Goal: Information Seeking & Learning: Understand process/instructions

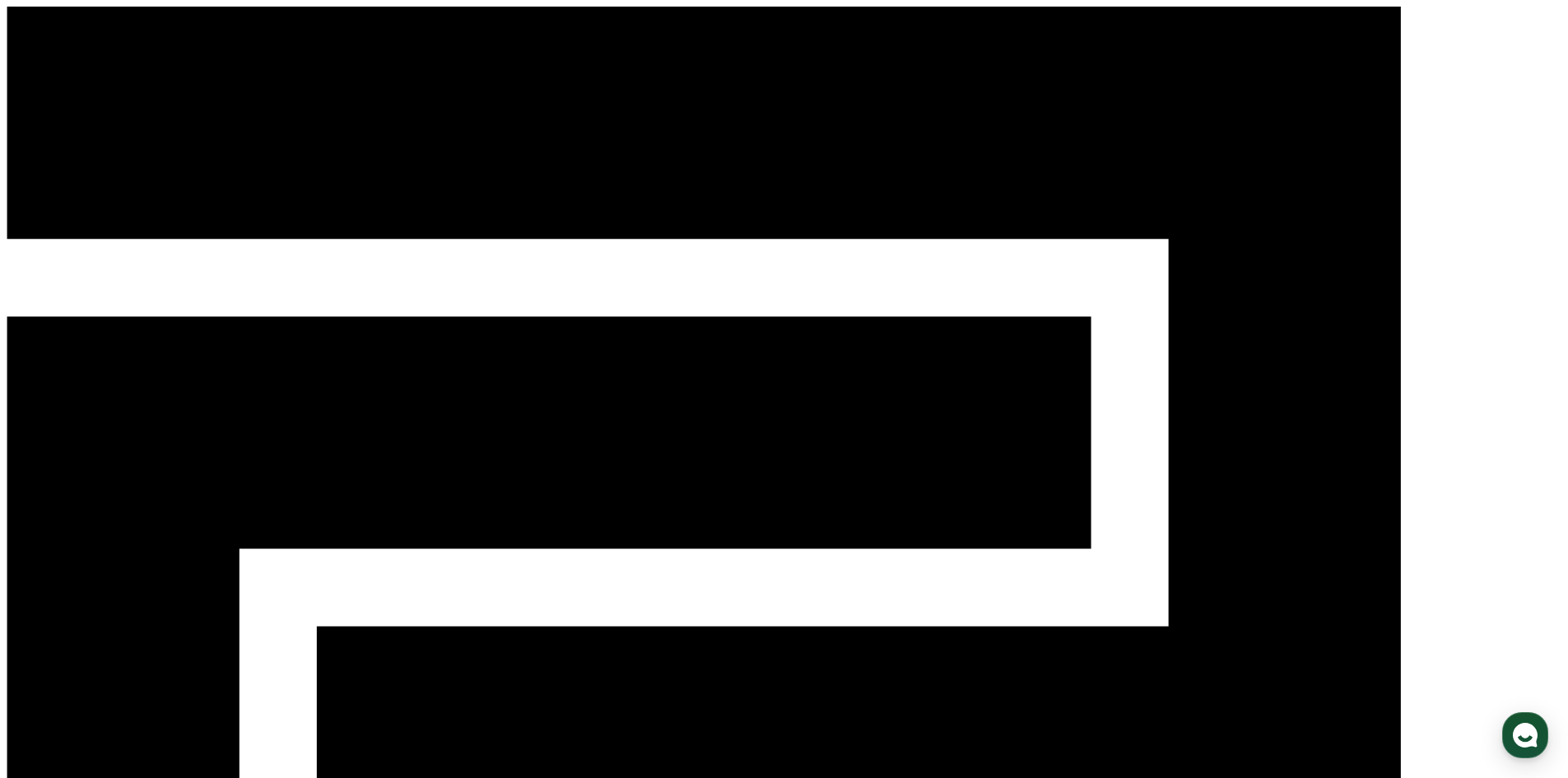
drag, startPoint x: 362, startPoint y: 493, endPoint x: 582, endPoint y: 489, distance: 220.0
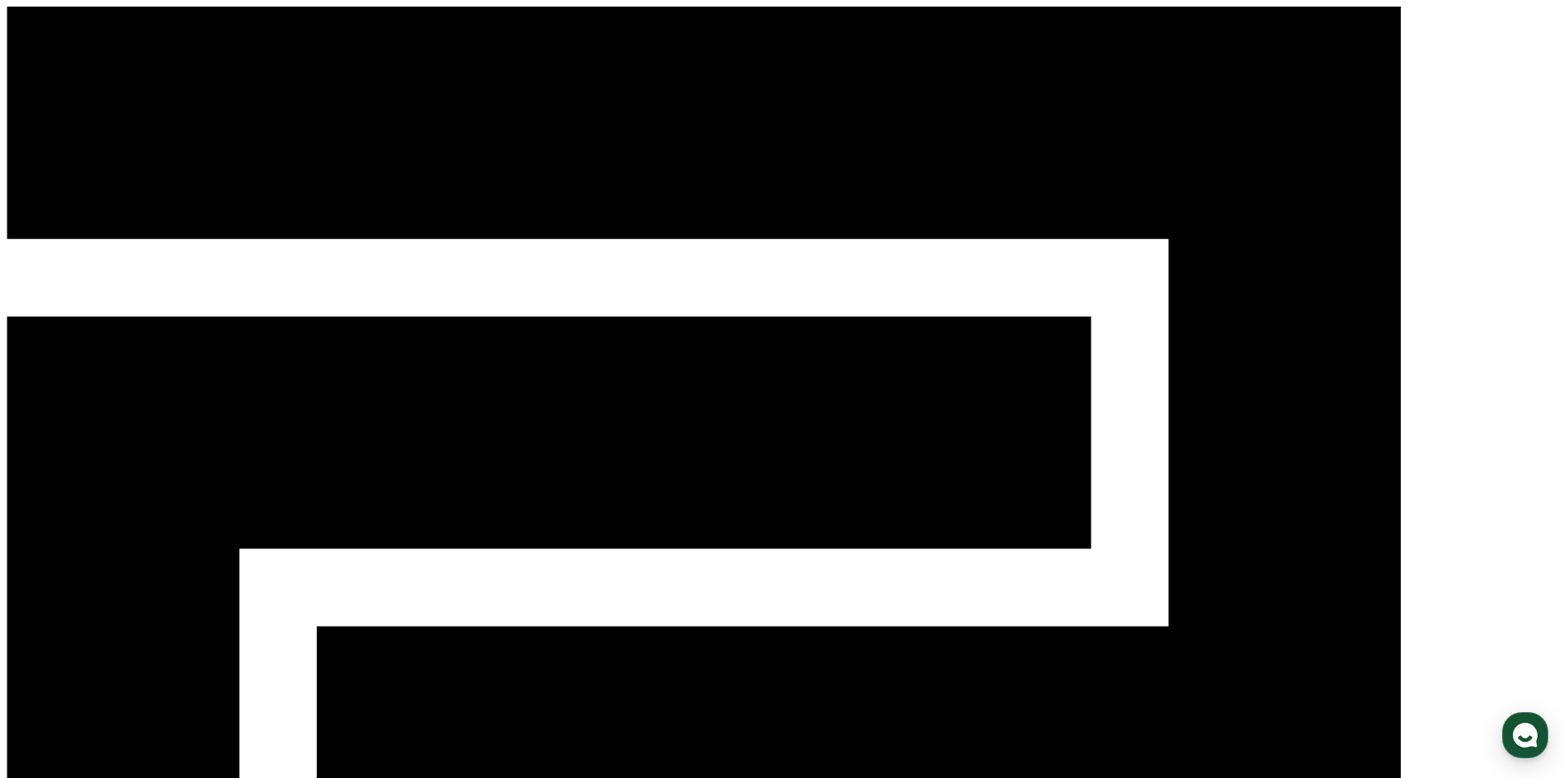
drag, startPoint x: 426, startPoint y: 536, endPoint x: 638, endPoint y: 530, distance: 212.1
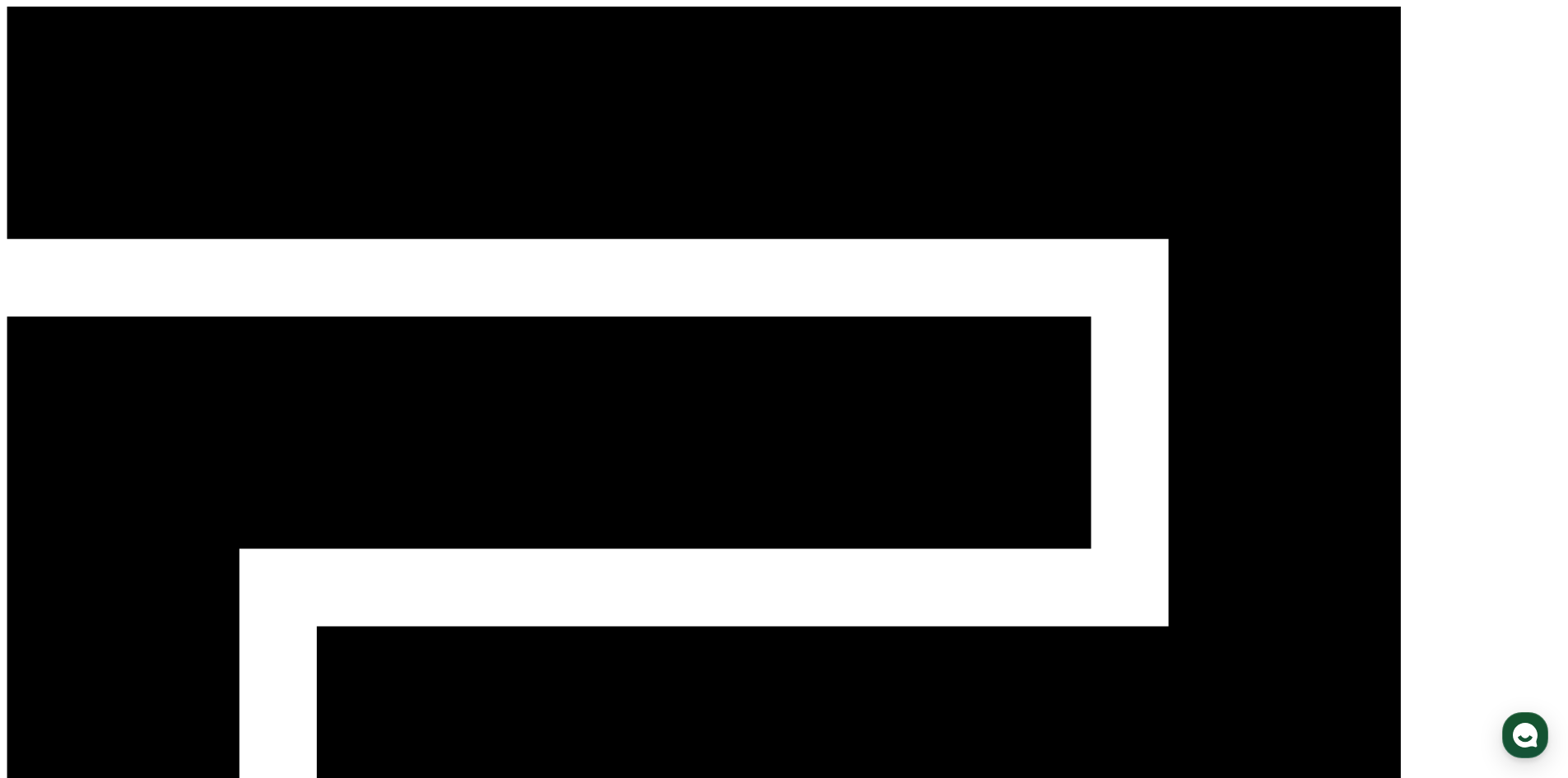
drag, startPoint x: 412, startPoint y: 570, endPoint x: 544, endPoint y: 572, distance: 132.0
drag, startPoint x: 406, startPoint y: 644, endPoint x: 675, endPoint y: 651, distance: 269.1
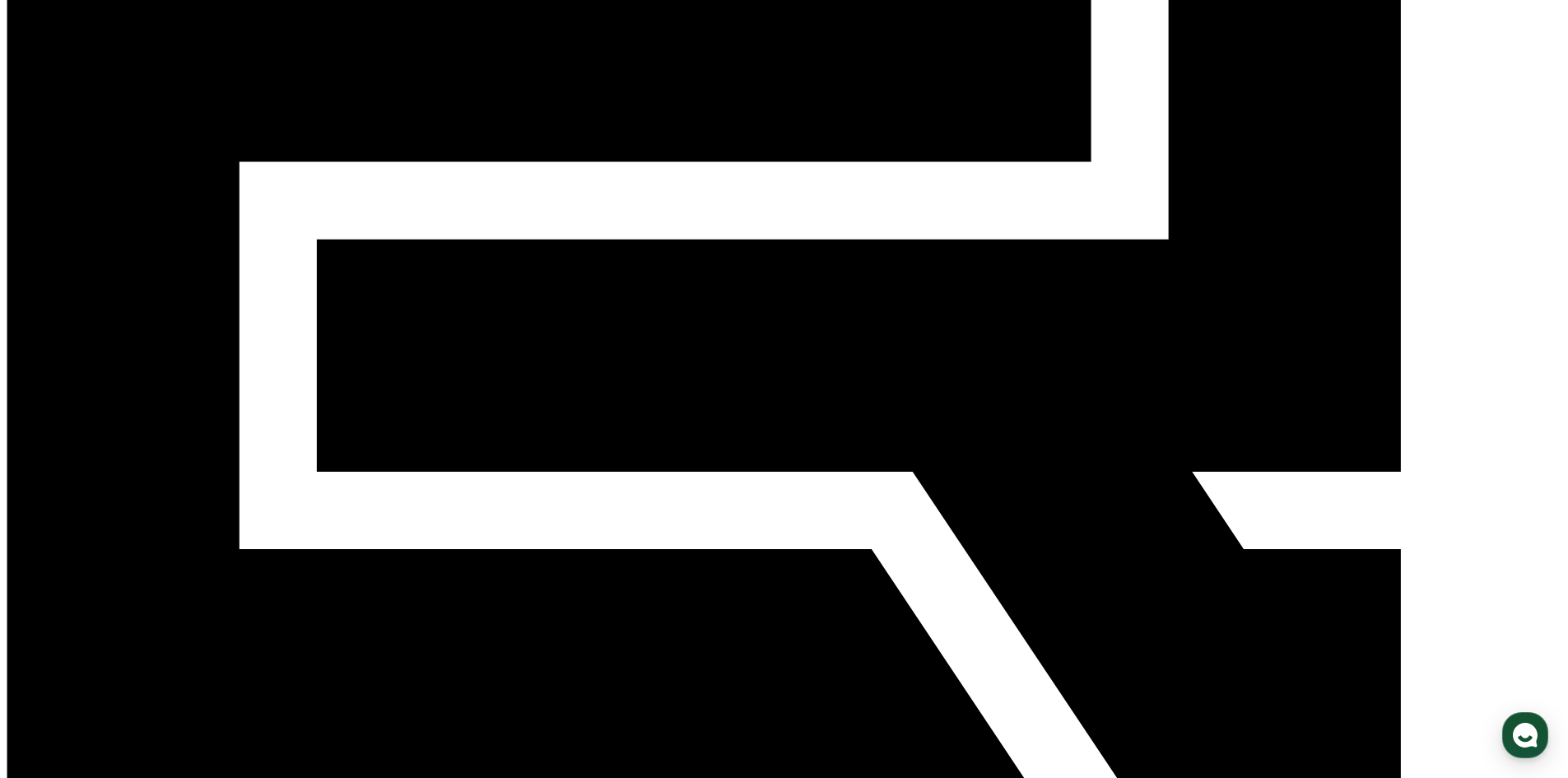
scroll to position [411, 0]
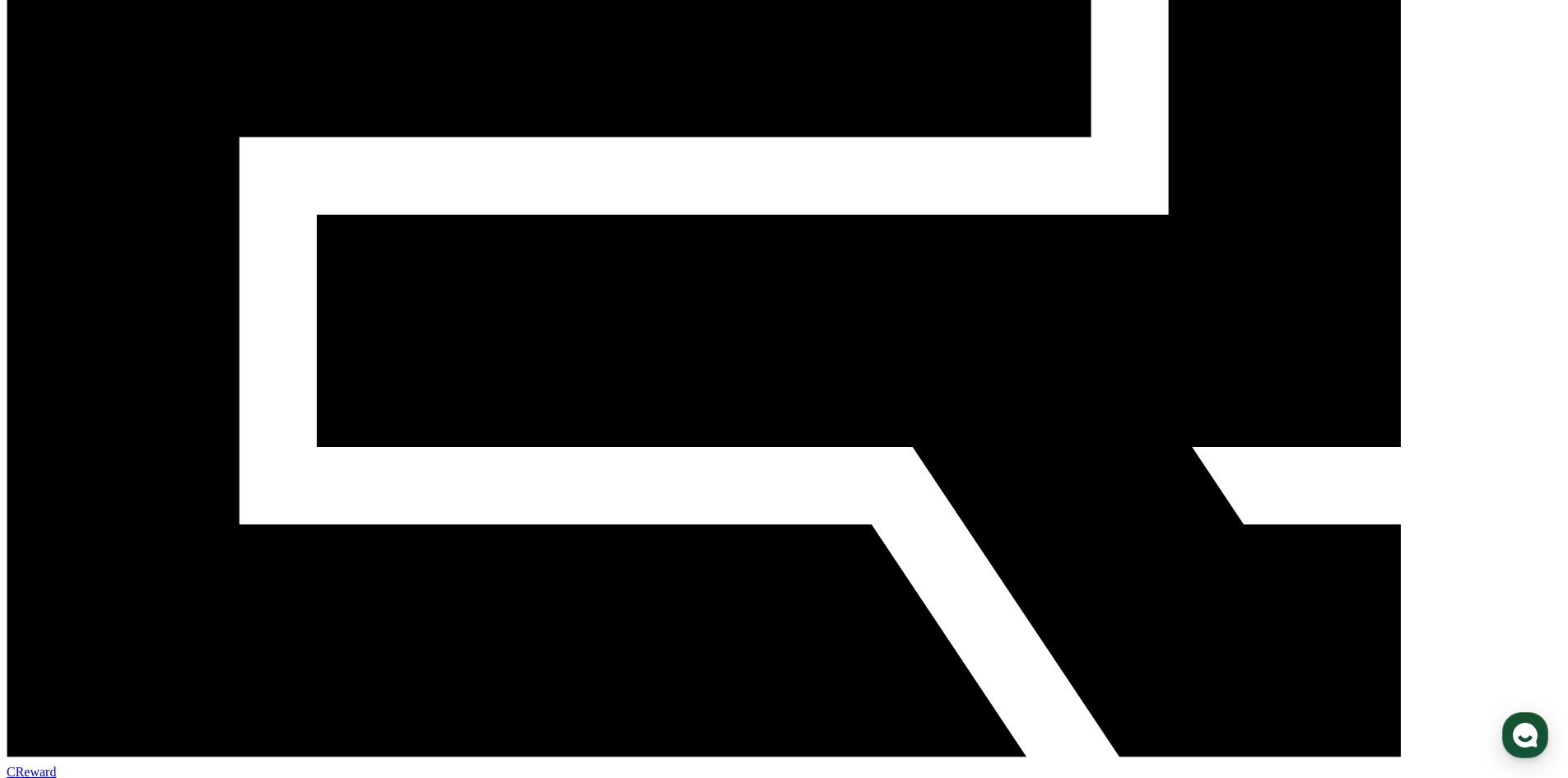
drag, startPoint x: 327, startPoint y: 438, endPoint x: 868, endPoint y: 551, distance: 552.7
drag, startPoint x: 427, startPoint y: 603, endPoint x: 626, endPoint y: 602, distance: 199.0
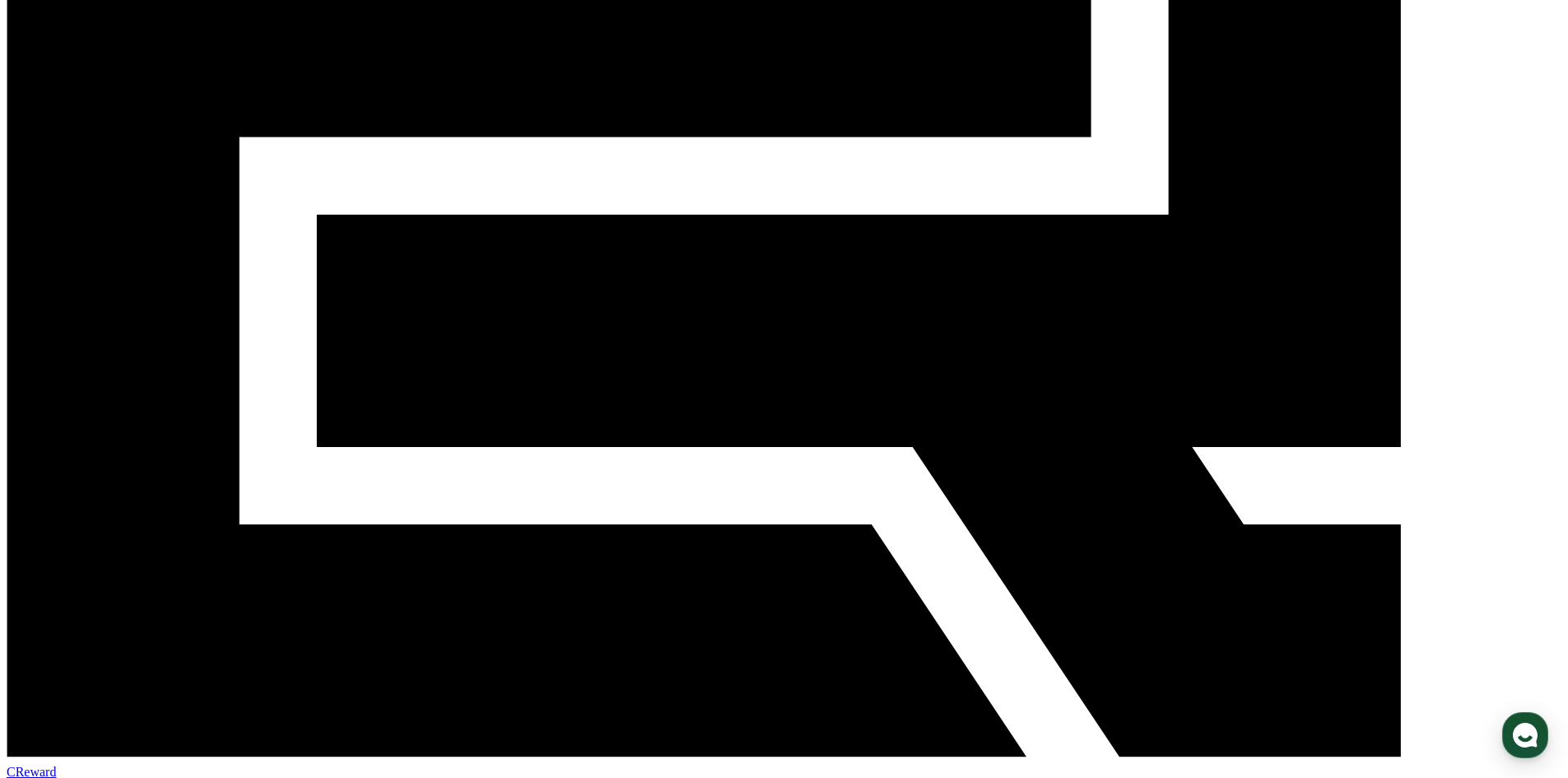
drag, startPoint x: 430, startPoint y: 639, endPoint x: 561, endPoint y: 641, distance: 131.0
drag, startPoint x: 625, startPoint y: 649, endPoint x: 615, endPoint y: 650, distance: 10.0
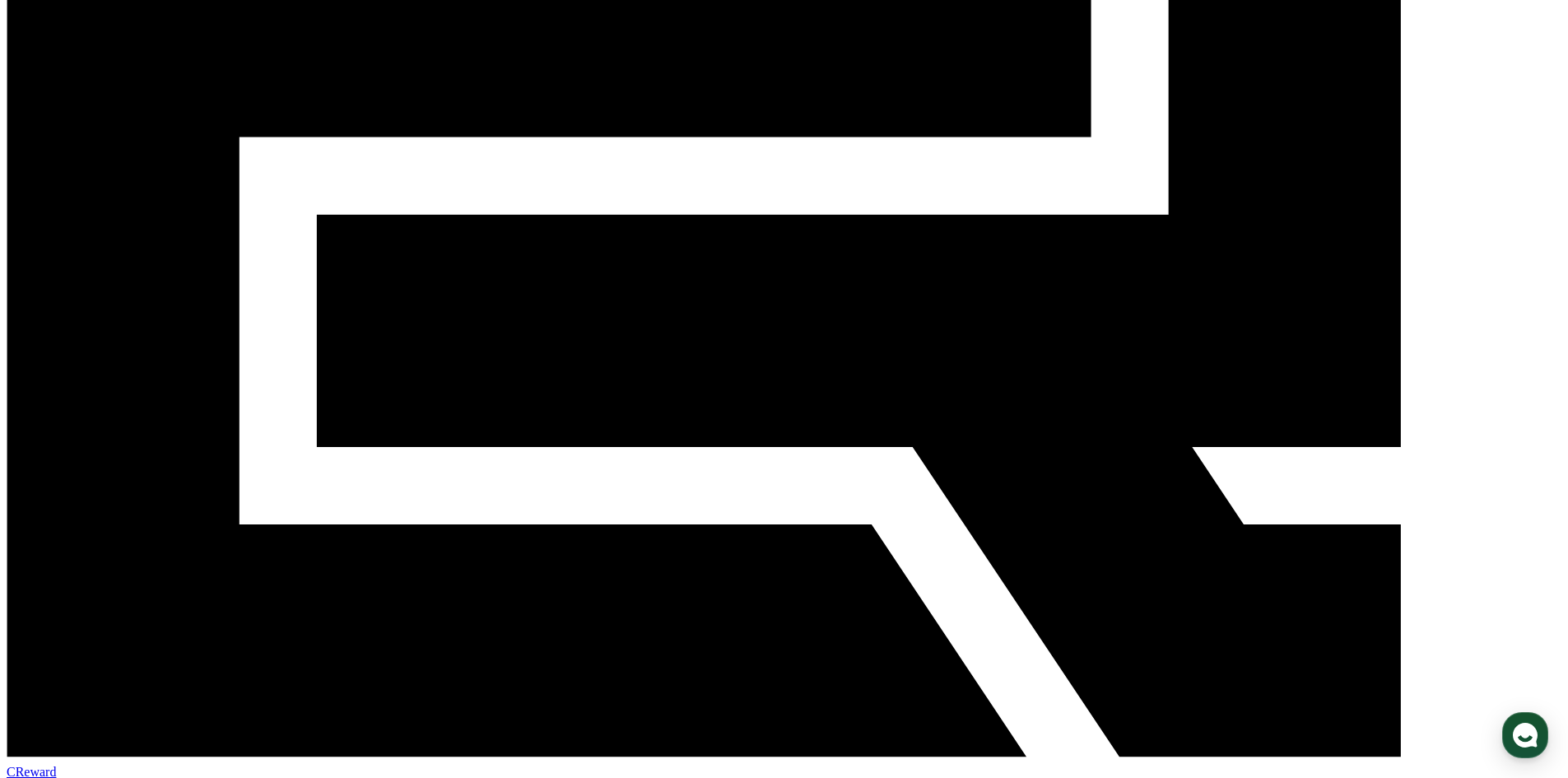
drag, startPoint x: 327, startPoint y: 639, endPoint x: 548, endPoint y: 638, distance: 221.0
drag, startPoint x: 330, startPoint y: 672, endPoint x: 696, endPoint y: 668, distance: 366.0
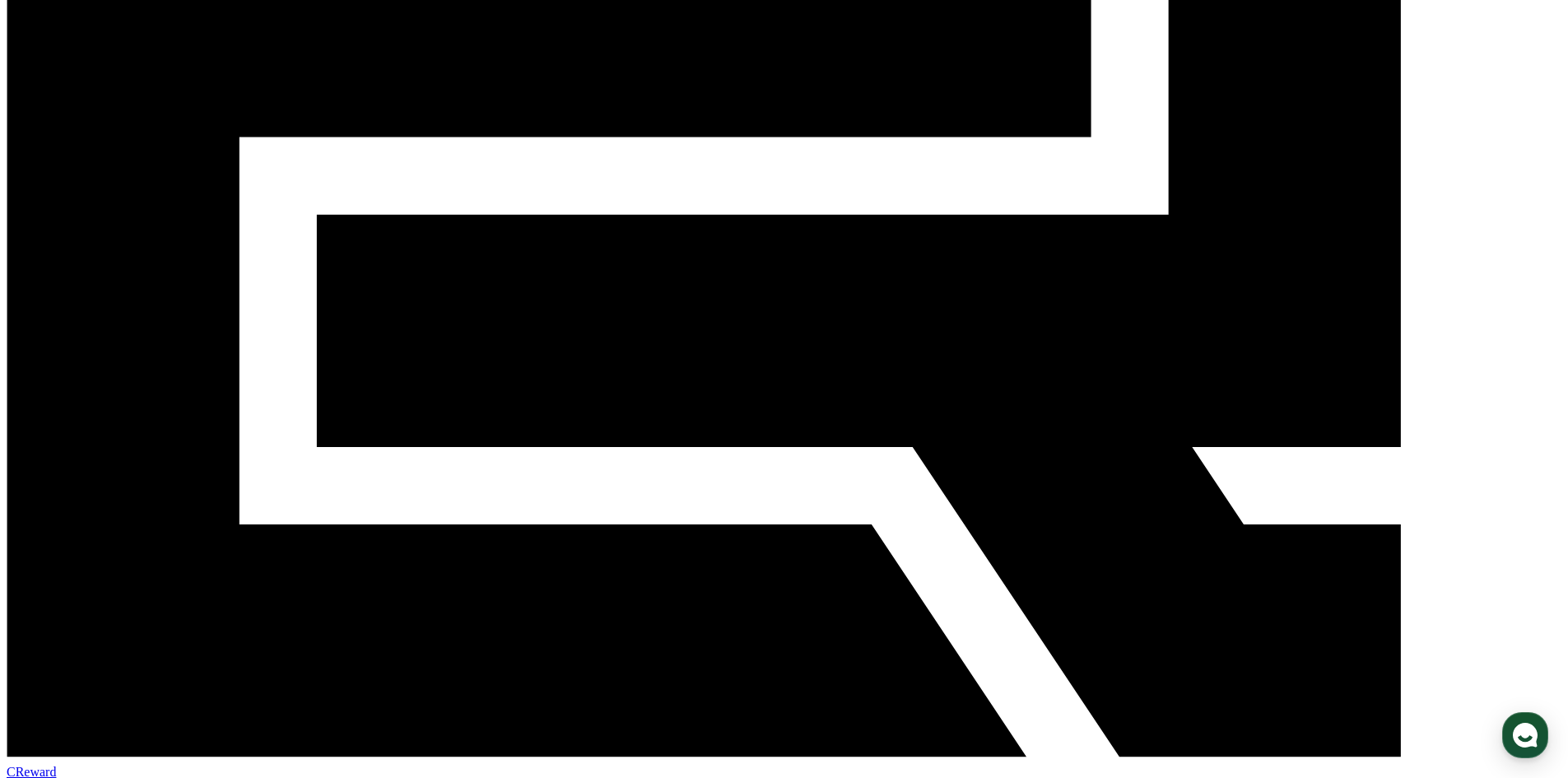
drag, startPoint x: 287, startPoint y: 674, endPoint x: 507, endPoint y: 679, distance: 220.1
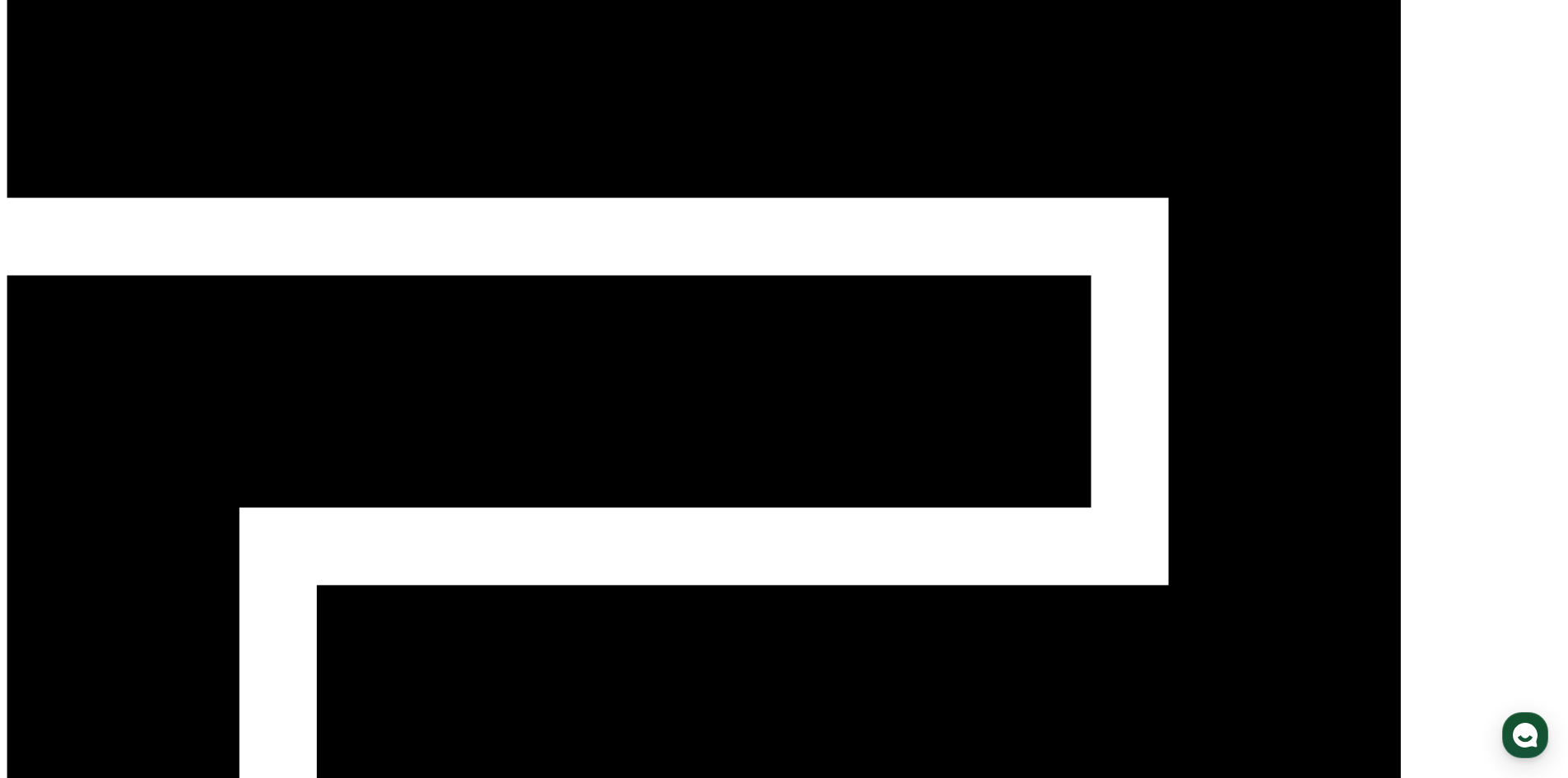
scroll to position [0, 0]
